Goal: Find specific page/section: Find specific page/section

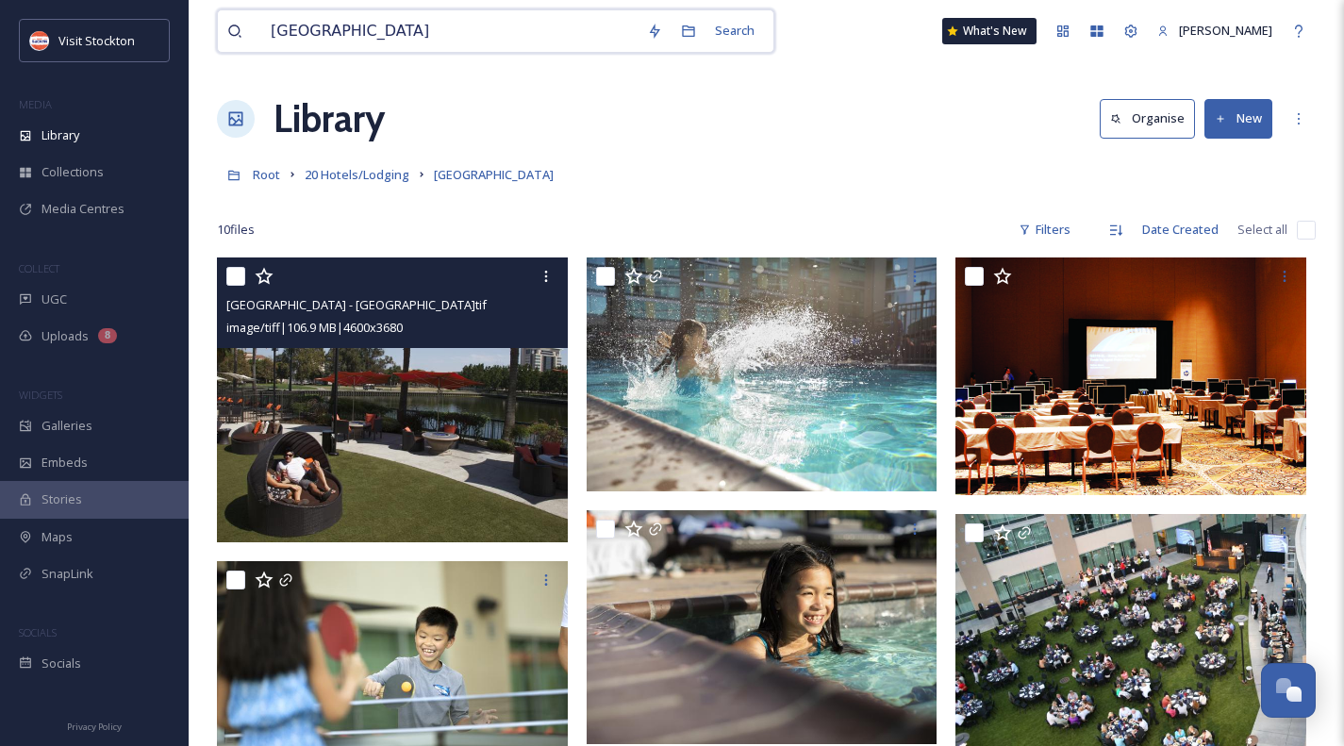
click at [396, 41] on input "[GEOGRAPHIC_DATA]" at bounding box center [449, 31] width 376 height 42
type input "drone"
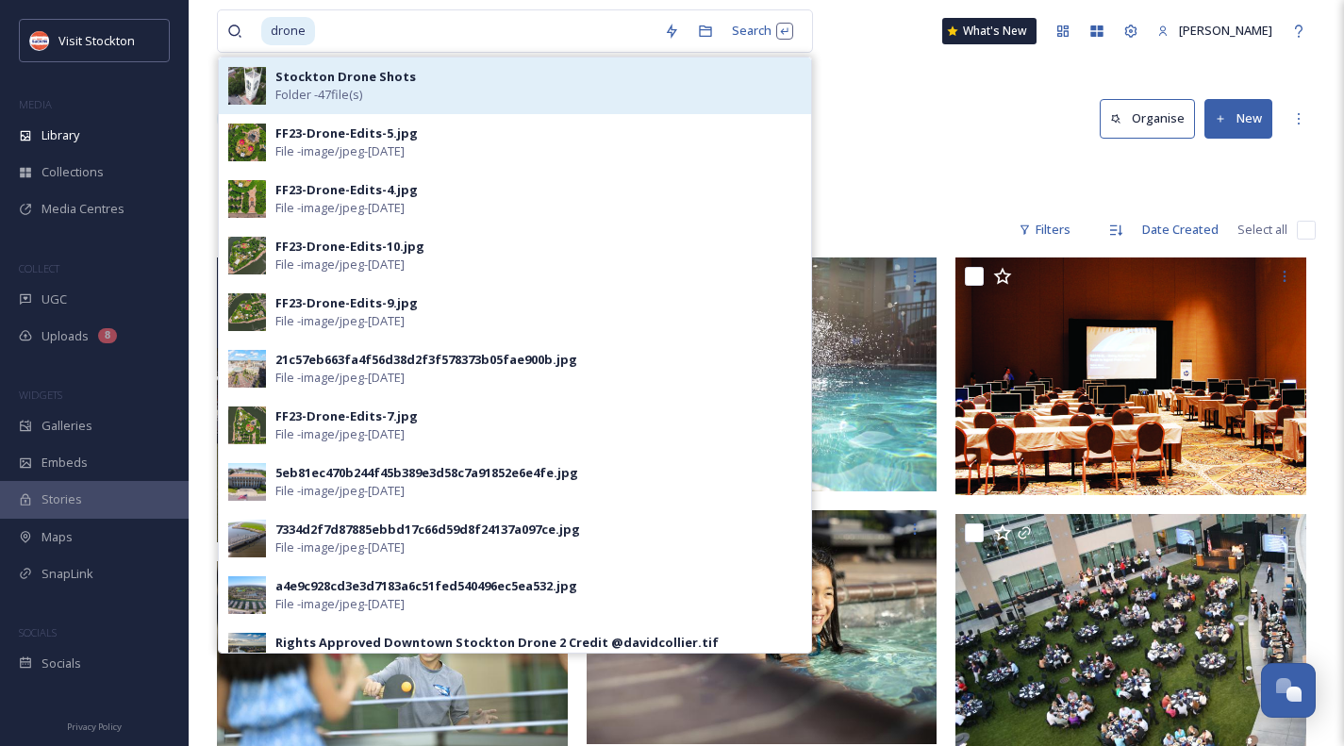
click at [349, 91] on span "Folder - 47 file(s)" at bounding box center [318, 95] width 87 height 18
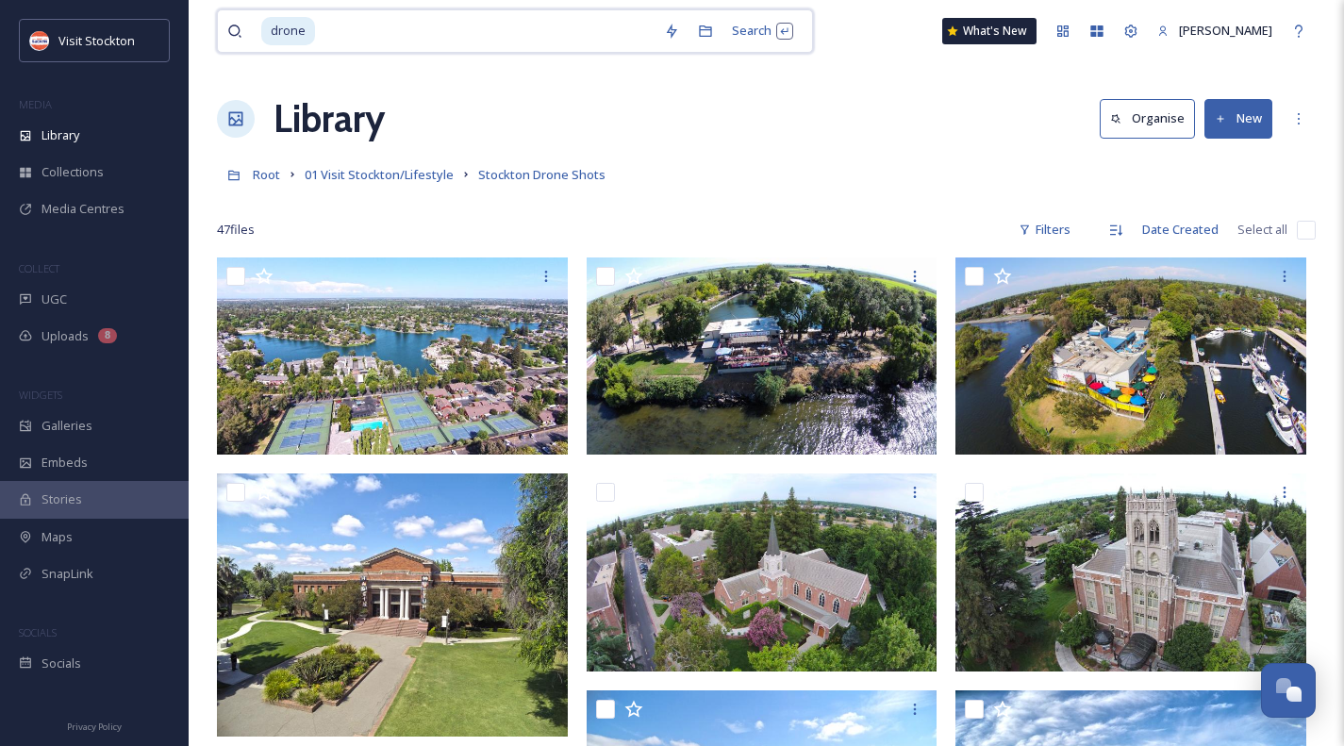
click at [357, 25] on input at bounding box center [486, 31] width 338 height 42
type input "d"
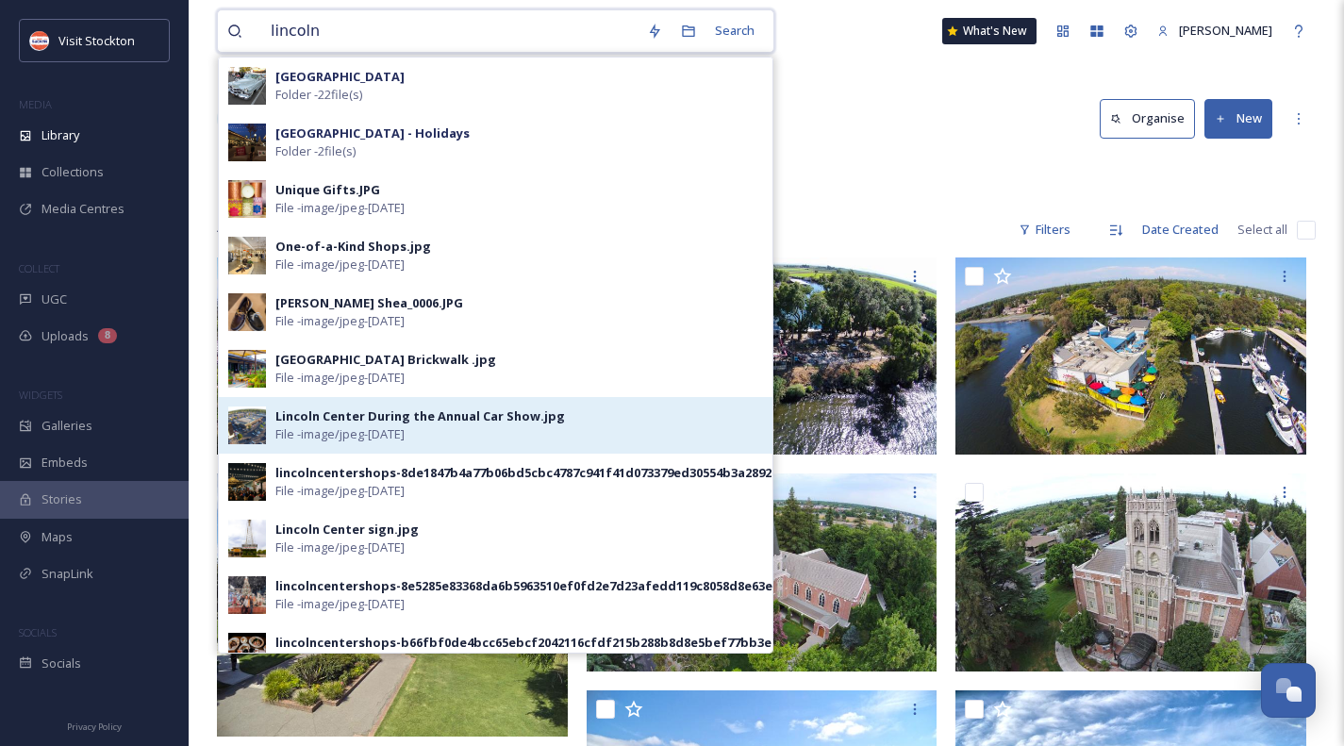
type input "lincoln"
click at [325, 419] on div "Lincoln Center During the Annual Car Show.jpg" at bounding box center [420, 416] width 290 height 18
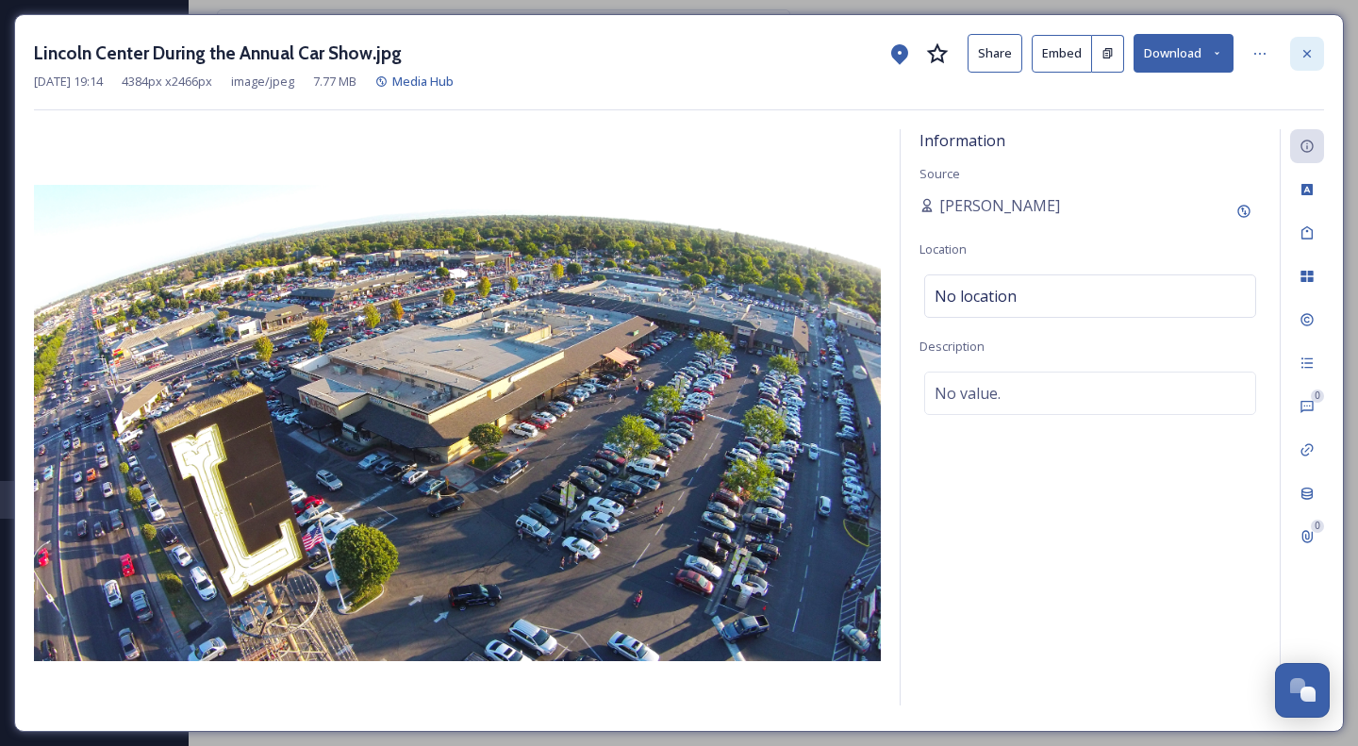
click at [1311, 51] on icon at bounding box center [1307, 53] width 15 height 15
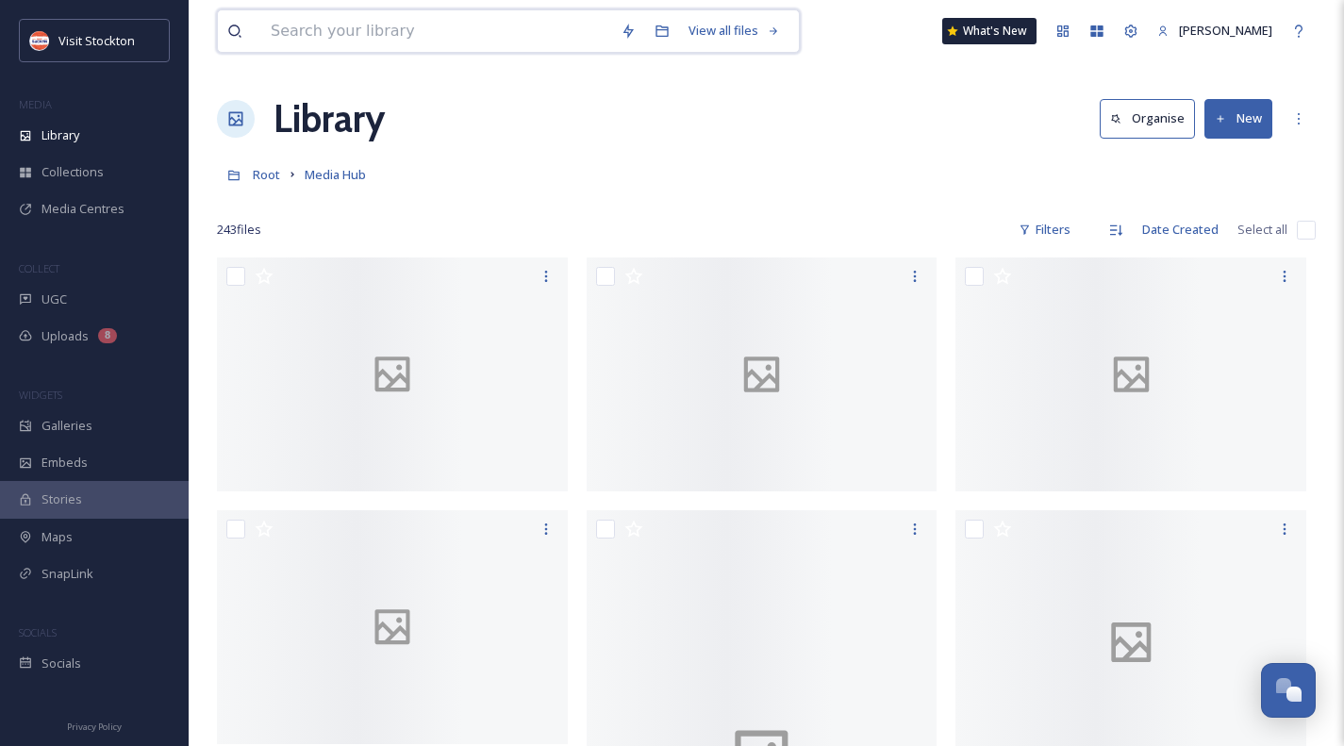
click at [346, 17] on input at bounding box center [436, 31] width 350 height 42
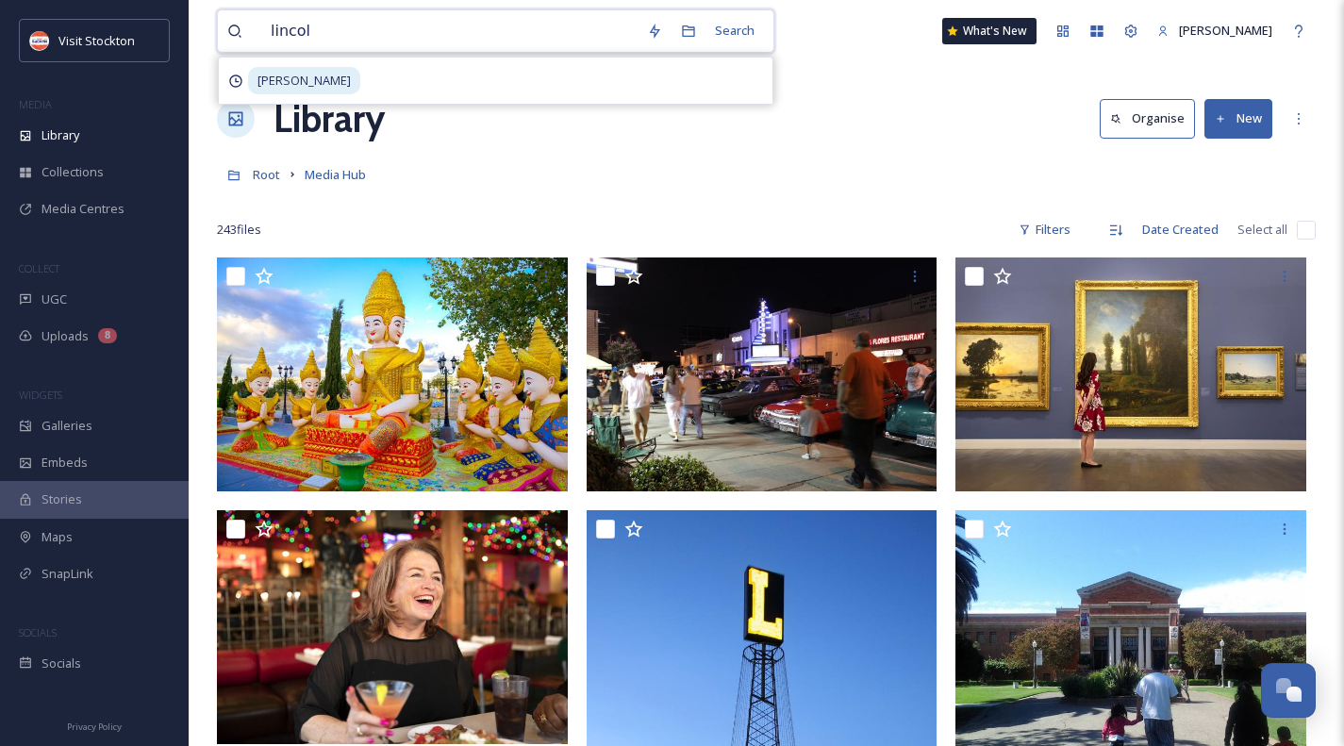
type input "lincoln"
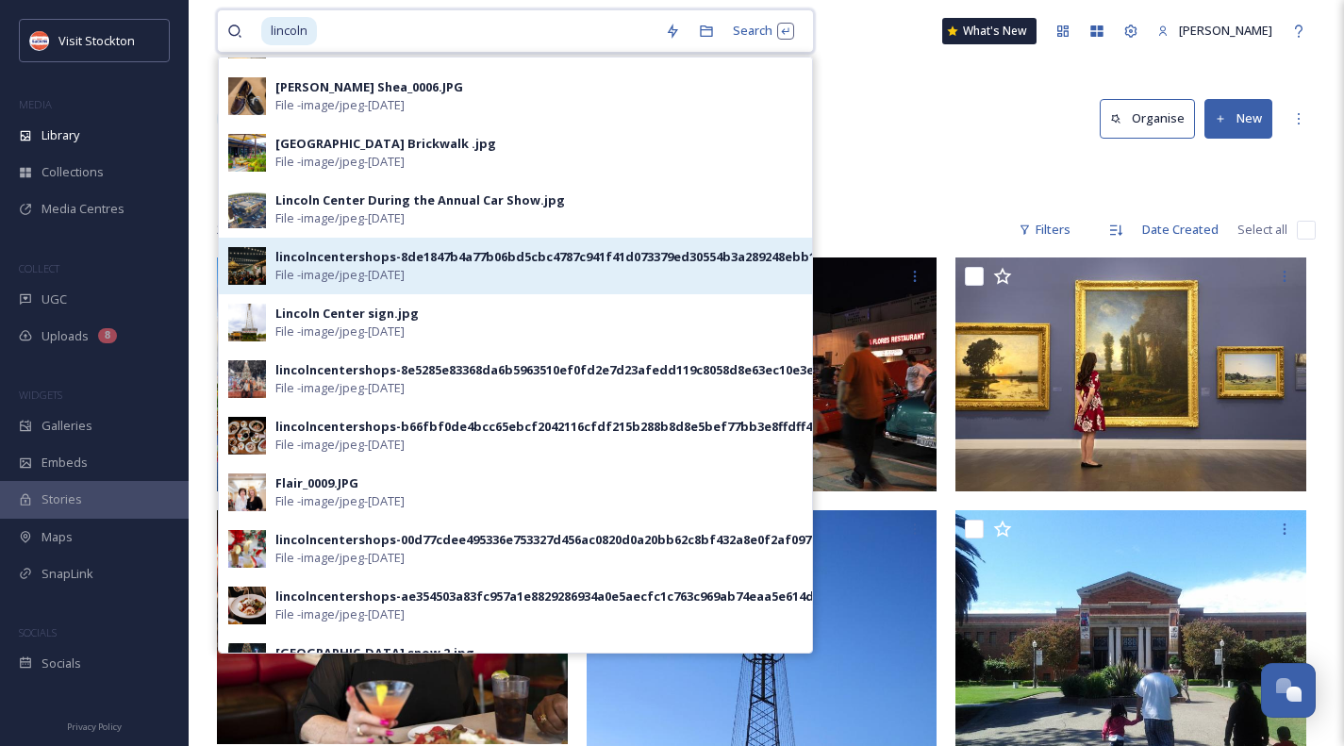
scroll to position [283, 0]
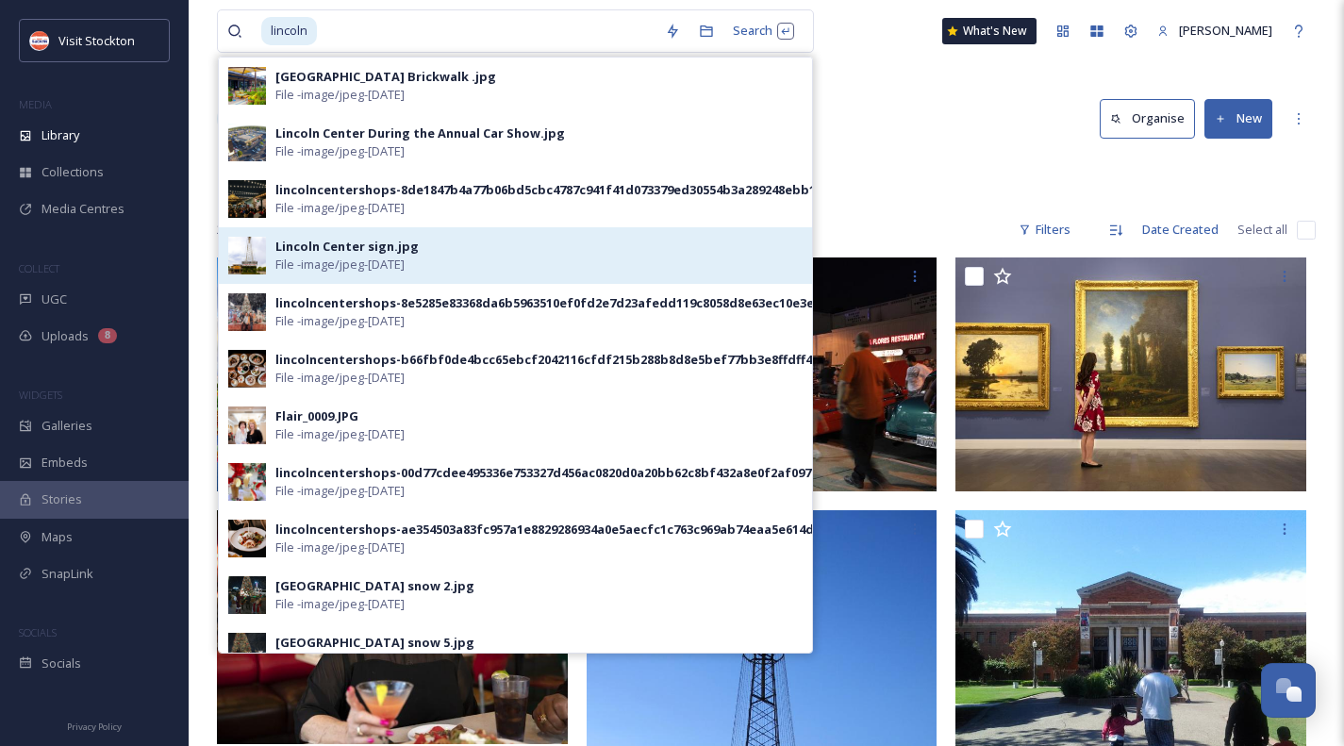
click at [329, 234] on div "Lincoln Center sign.jpg File - image/jpeg - [DATE]" at bounding box center [515, 255] width 593 height 57
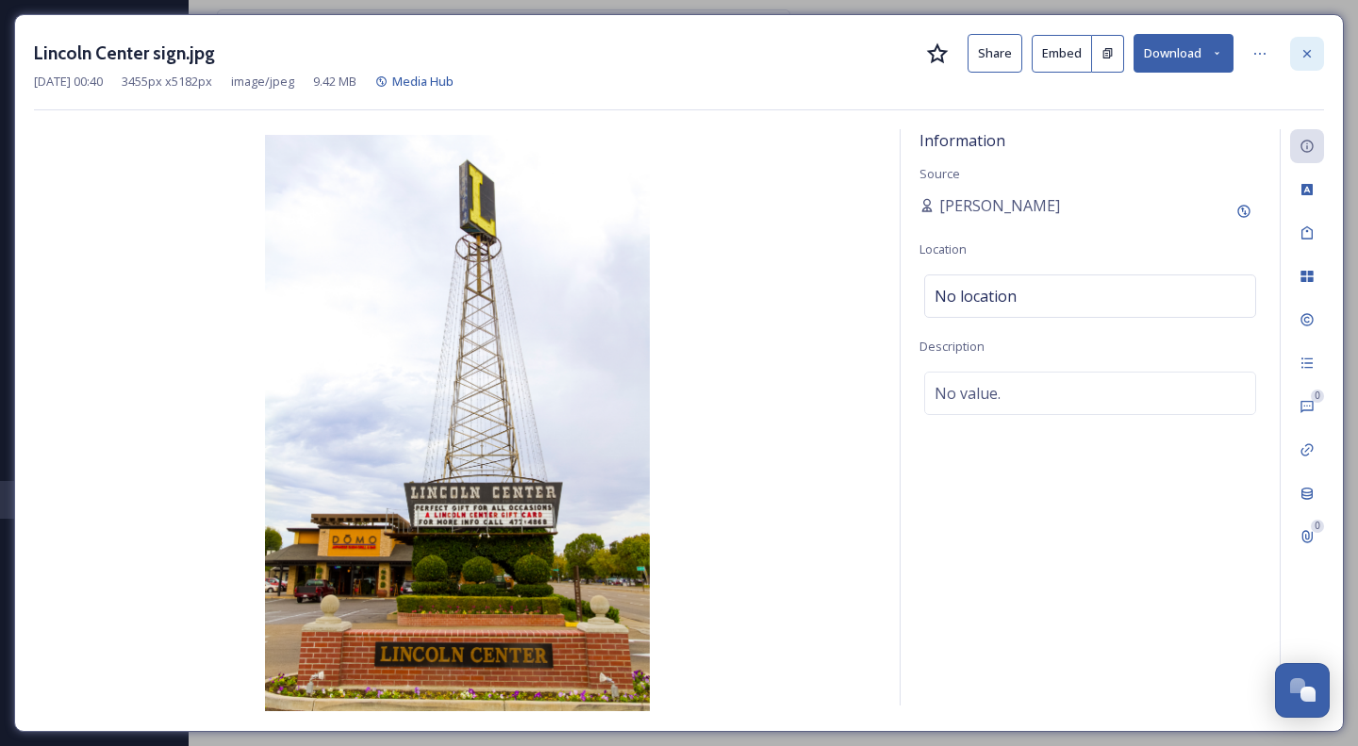
click at [1307, 47] on icon at bounding box center [1307, 53] width 15 height 15
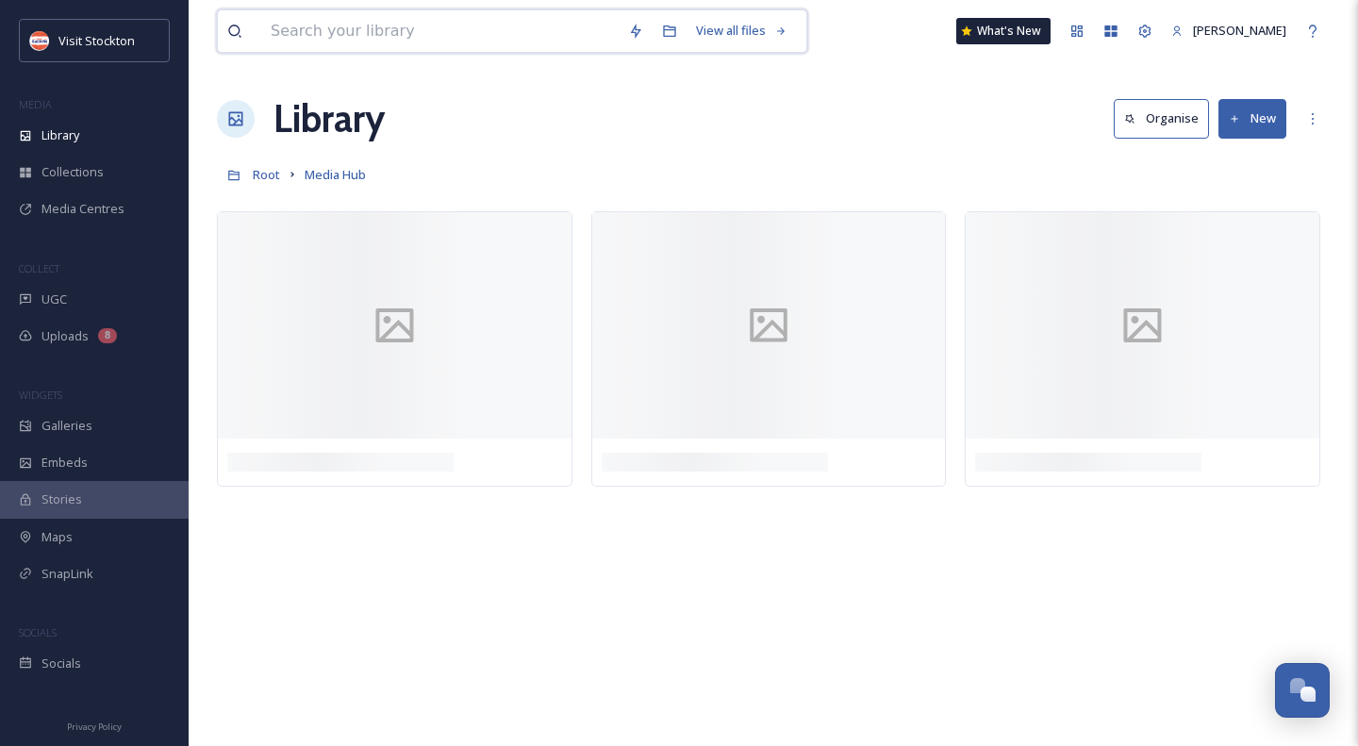
click at [408, 43] on input at bounding box center [439, 31] width 357 height 42
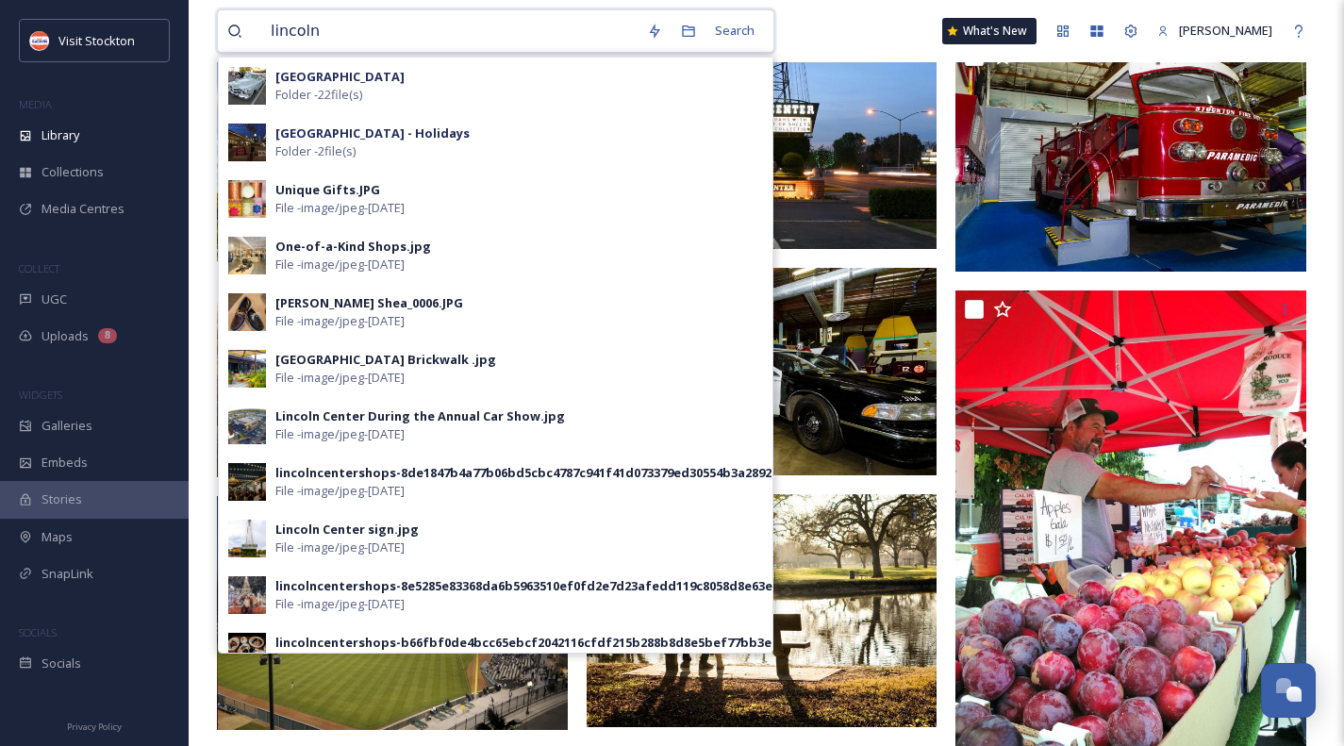
click at [302, 31] on input "lincoln" at bounding box center [449, 31] width 376 height 42
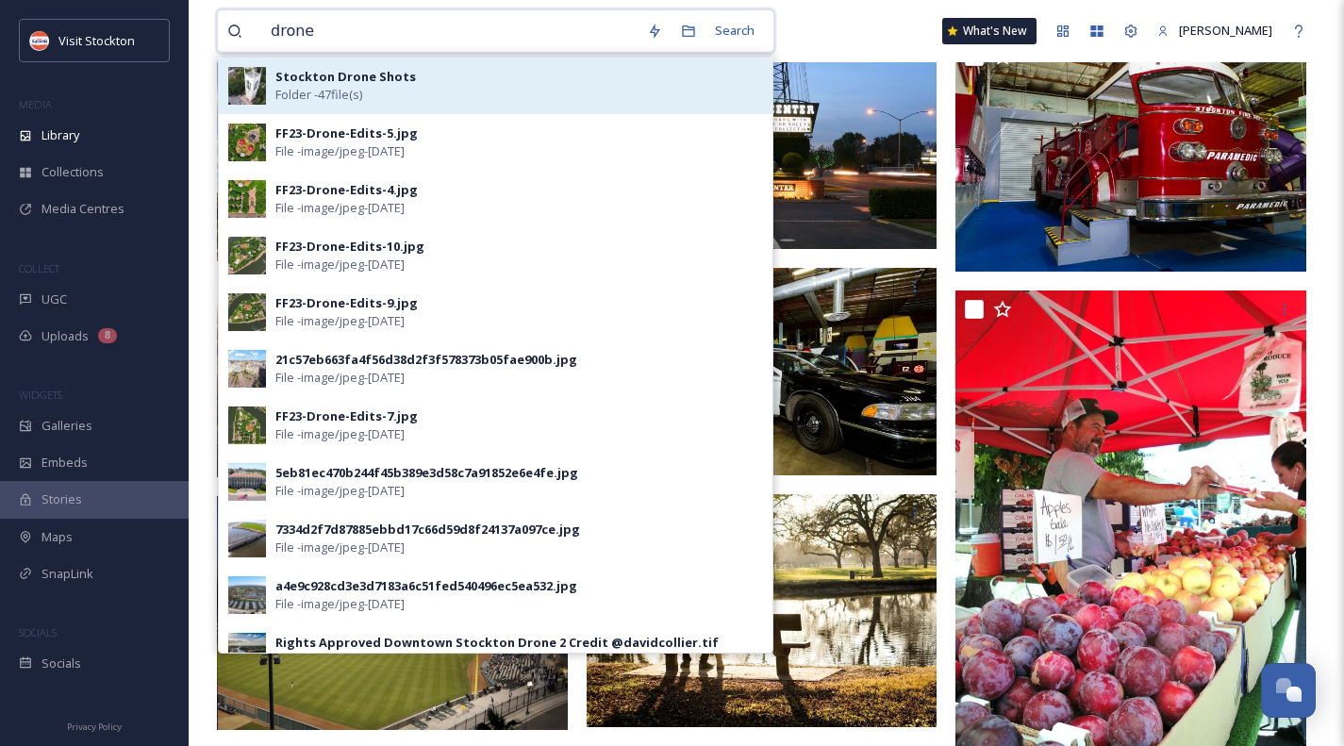
type input "drone"
click at [307, 85] on span "Stockton Drone Shots" at bounding box center [345, 77] width 141 height 18
